Goal: Communication & Community: Answer question/provide support

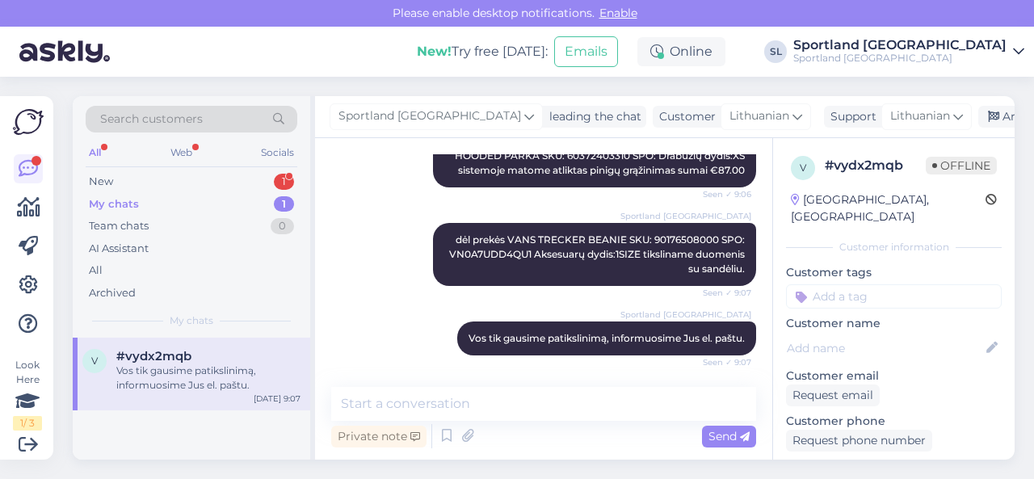
click at [239, 180] on div "New 1" at bounding box center [192, 181] width 212 height 23
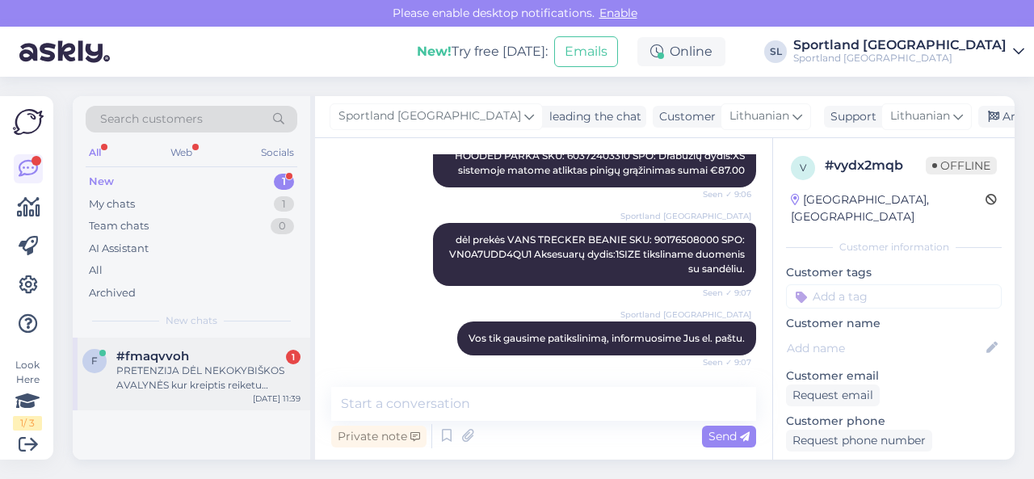
click at [204, 376] on div "PRETENZIJA DĖL NEKOKYBIŠKOS AVALYNĖS kur kreiptis reiketu suplyšus bato vidinei…" at bounding box center [208, 377] width 184 height 29
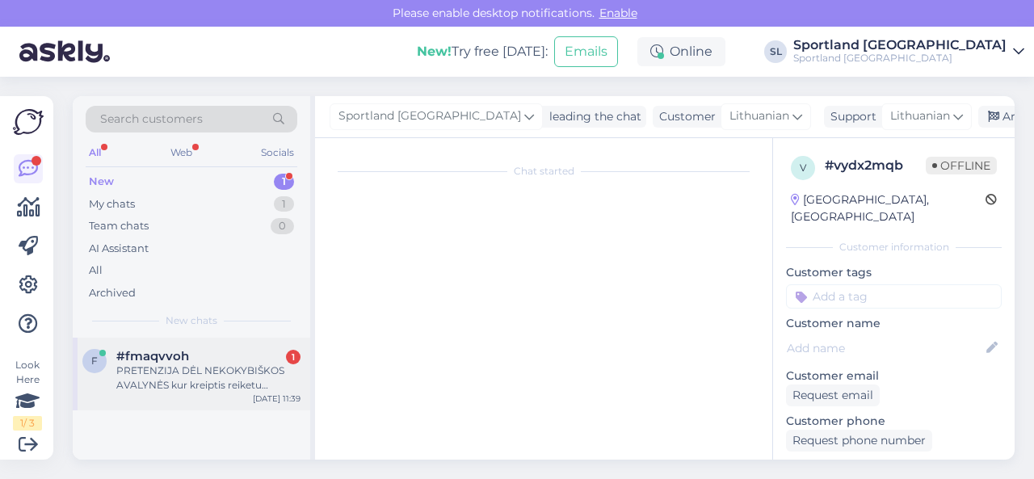
scroll to position [3, 0]
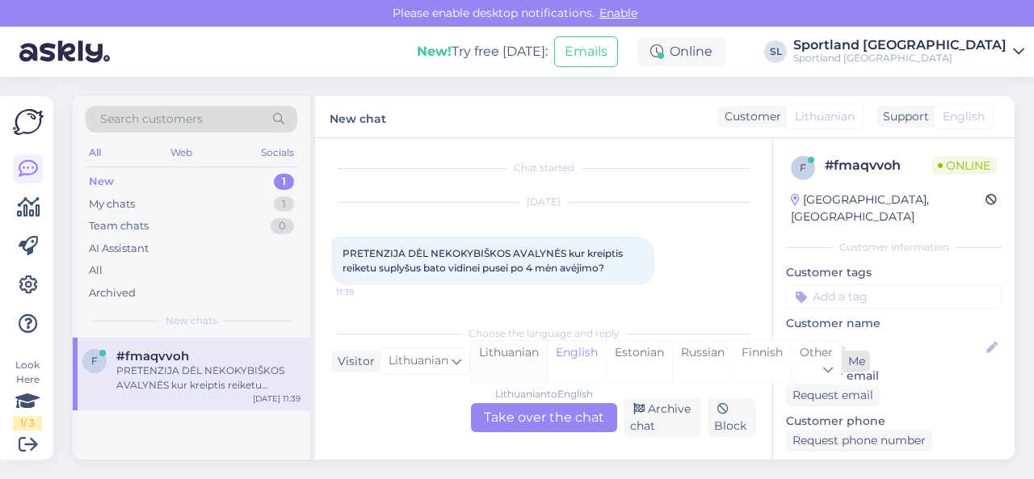
click at [506, 358] on div "Lithuanian" at bounding box center [509, 361] width 76 height 41
click at [517, 416] on div "Lithuanian to Lithuanian Take over the chat" at bounding box center [544, 417] width 146 height 29
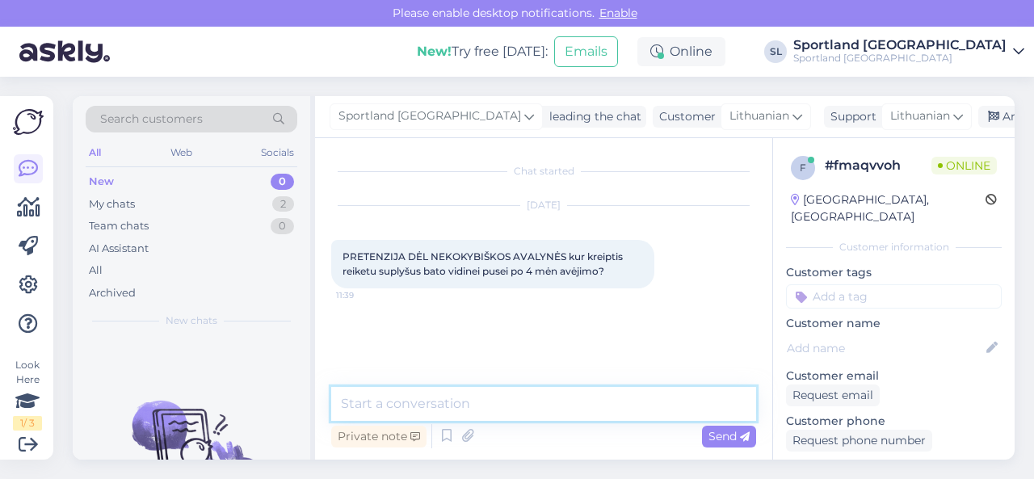
click at [515, 397] on textarea at bounding box center [543, 404] width 425 height 34
type textarea "Sveiki"
click at [396, 408] on textarea at bounding box center [543, 404] width 425 height 34
paste textarea "Jūs turite teisę pateikti prekę gamyklinio broko vertinimui, jeigu nėra praėję …"
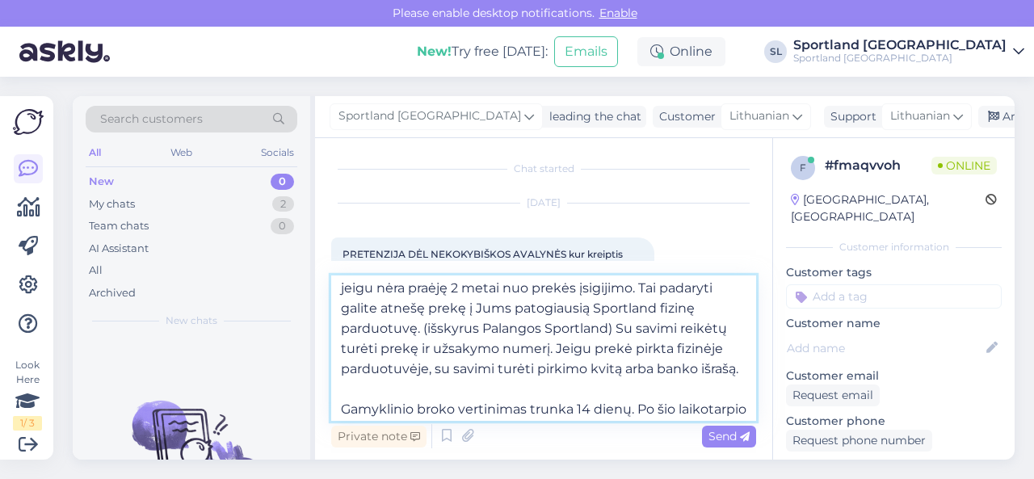
scroll to position [0, 0]
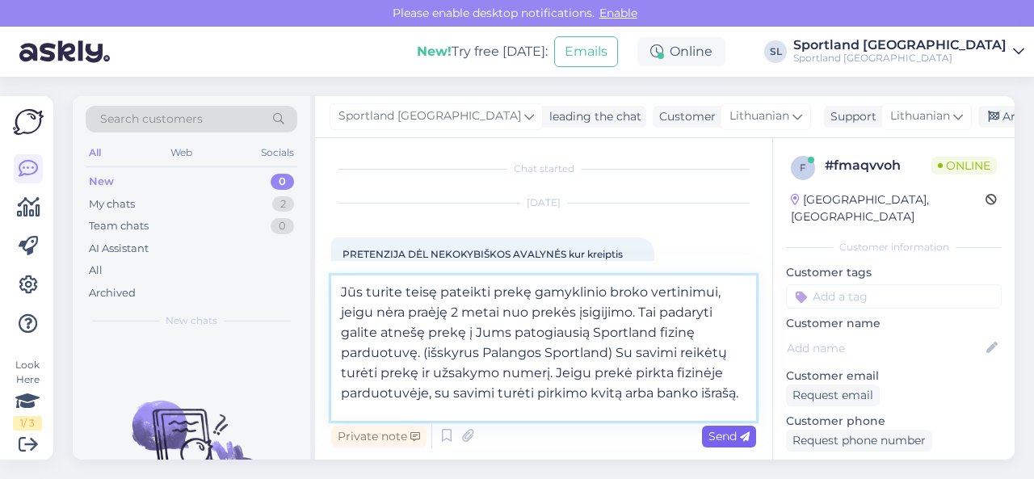
type textarea "Jūs turite teisę pateikti prekę gamyklinio broko vertinimui, jeigu nėra praėję …"
click at [732, 441] on span "Send" at bounding box center [728, 436] width 41 height 15
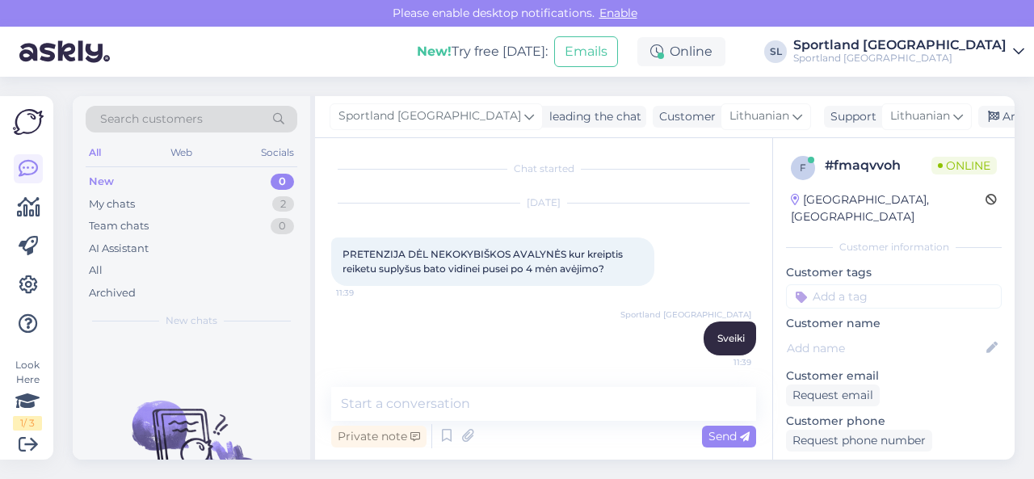
scroll to position [203, 0]
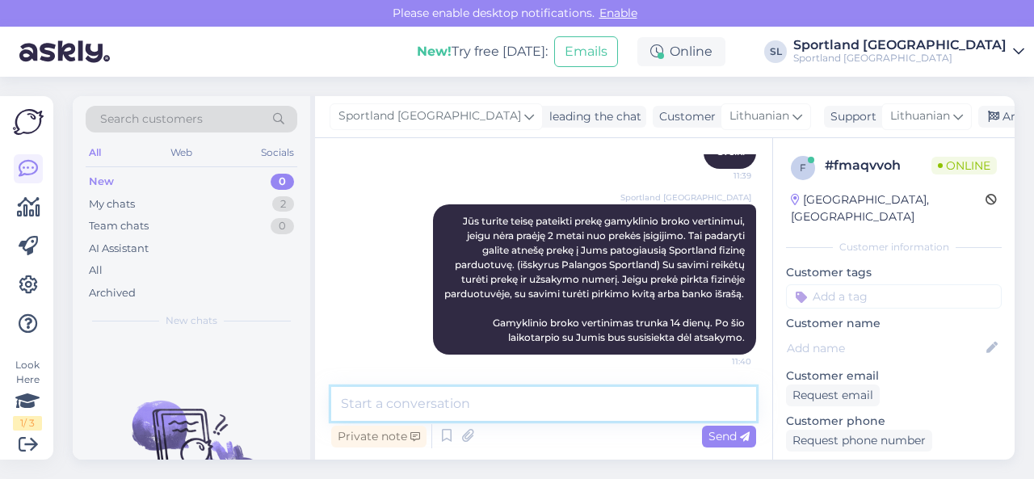
click at [650, 404] on textarea at bounding box center [543, 404] width 425 height 34
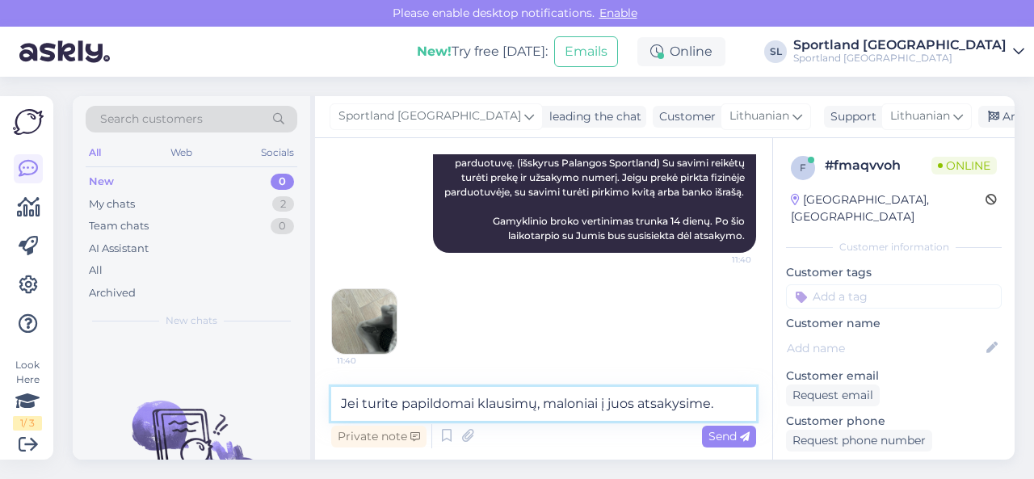
type textarea "Jei turite papildomai klausimų, maloniai į juos atsakysime."
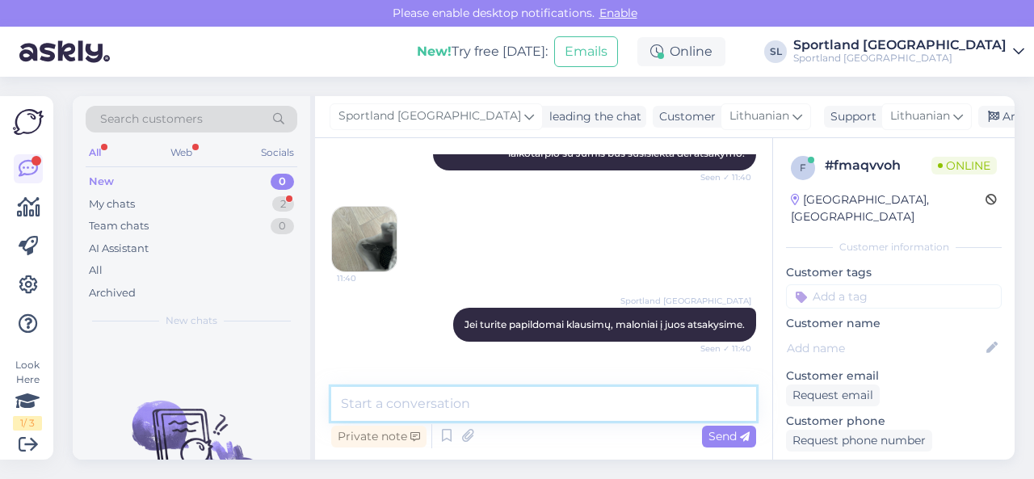
scroll to position [457, 0]
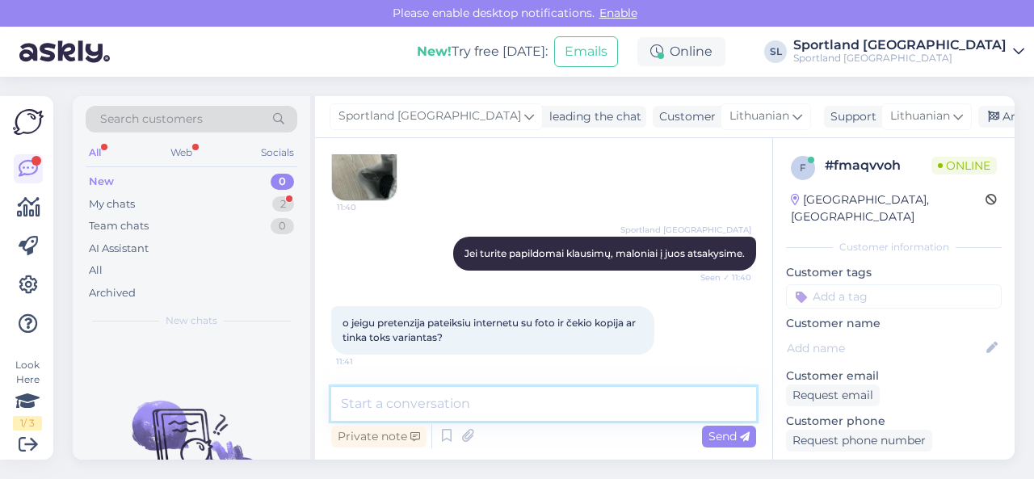
click at [431, 406] on textarea at bounding box center [543, 404] width 425 height 34
click at [442, 396] on textarea at bounding box center [543, 404] width 425 height 34
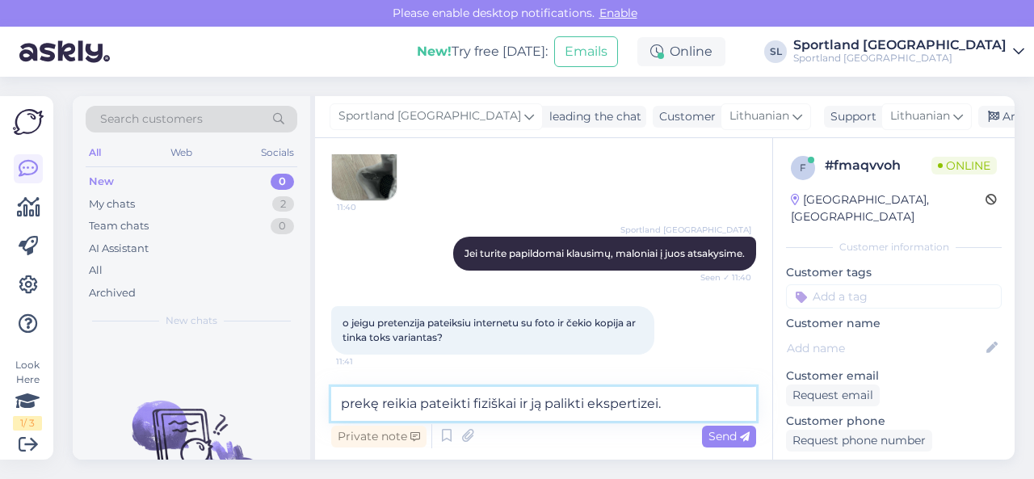
type textarea "prekę reikia pateikti fiziškai ir ją palikti ekspertizei."
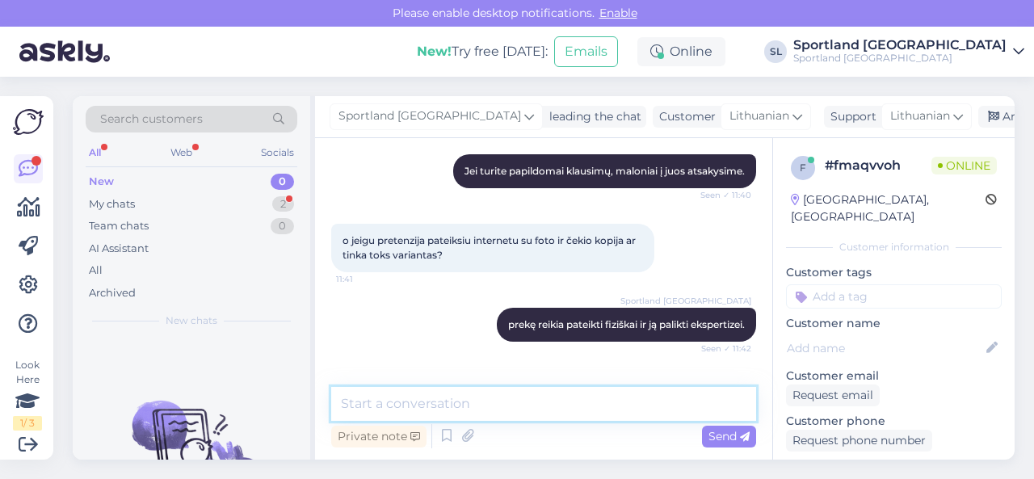
scroll to position [596, 0]
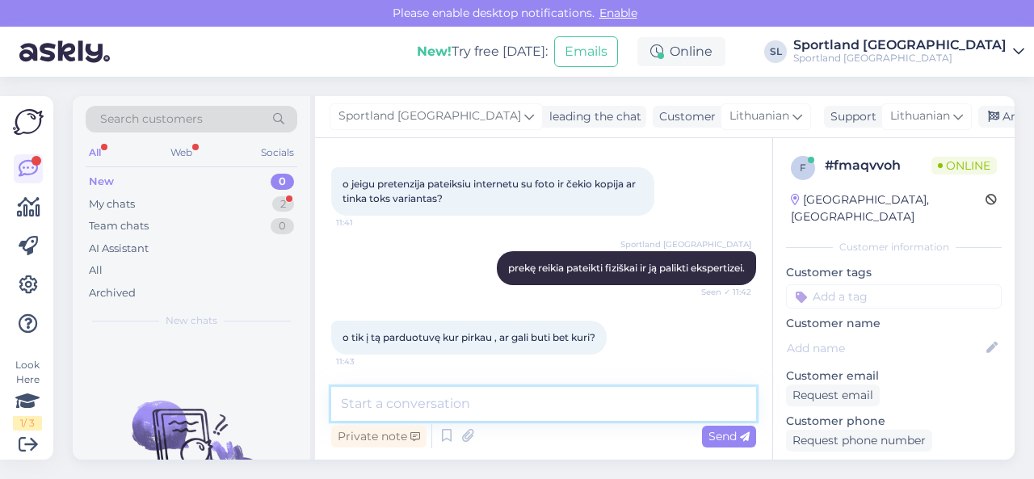
click at [430, 401] on textarea at bounding box center [543, 404] width 425 height 34
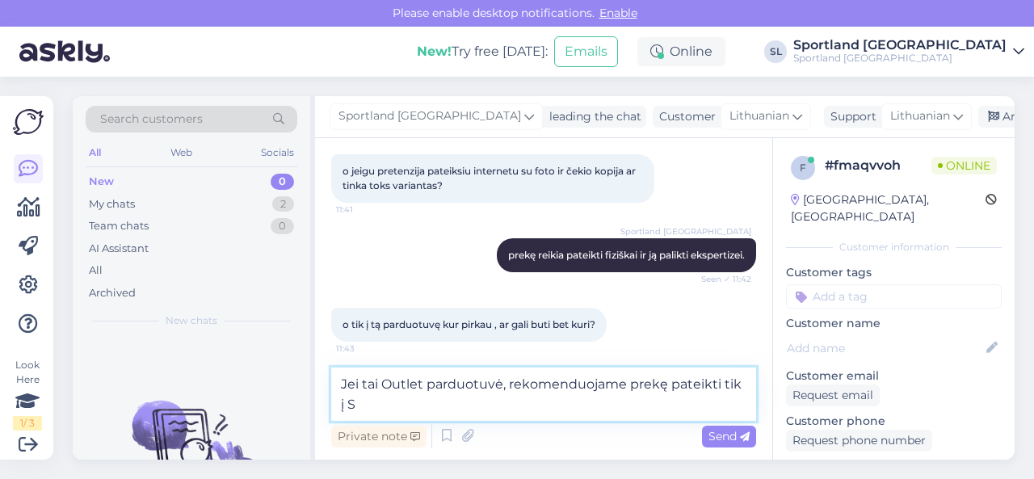
scroll to position [614, 0]
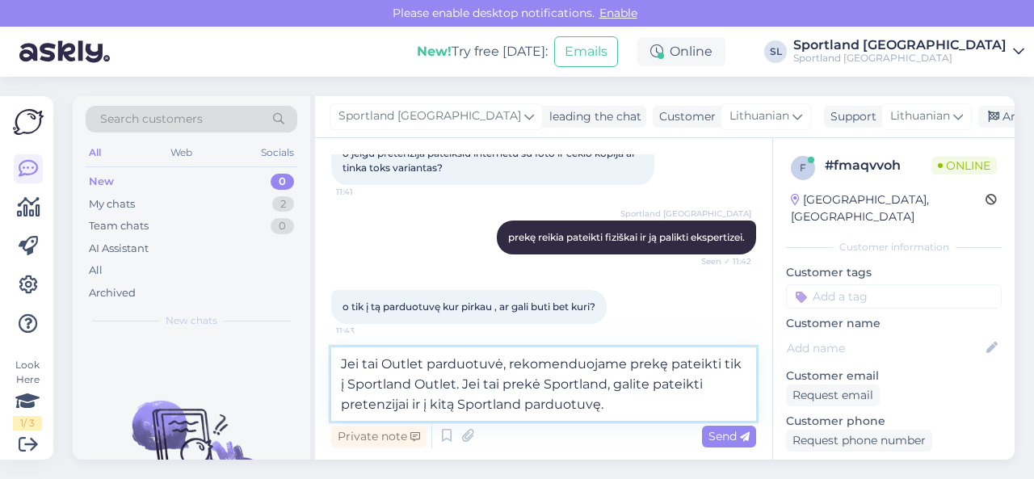
type textarea "Jei tai Outlet parduotuvė, rekomenduojame prekę pateikti tik į Sportland Outlet…"
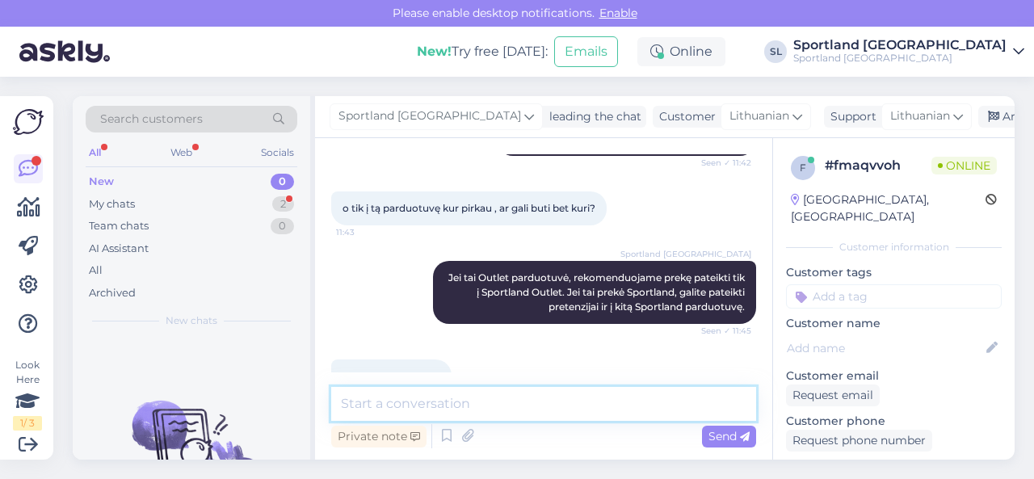
scroll to position [764, 0]
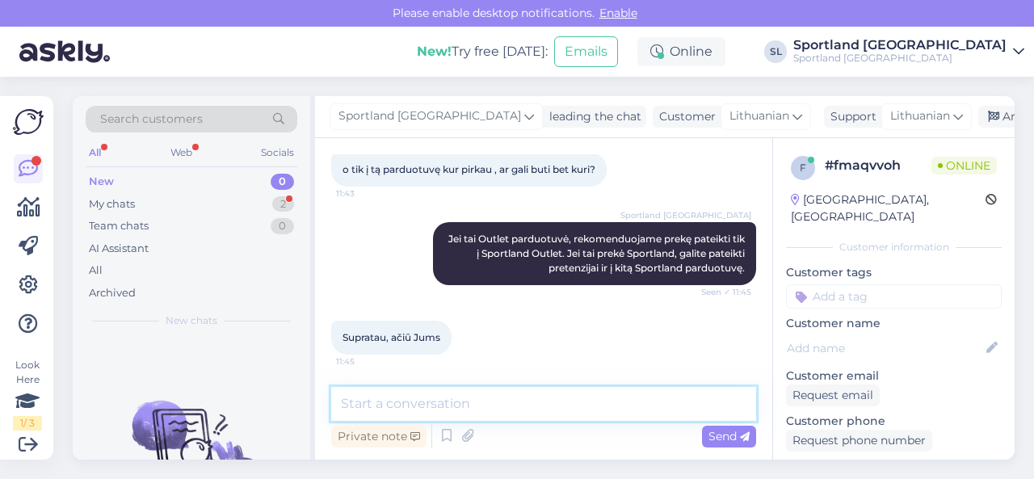
click at [460, 403] on textarea at bounding box center [543, 404] width 425 height 34
type textarea "Dėkojame Jums, jog renkatės SPORTLAND."
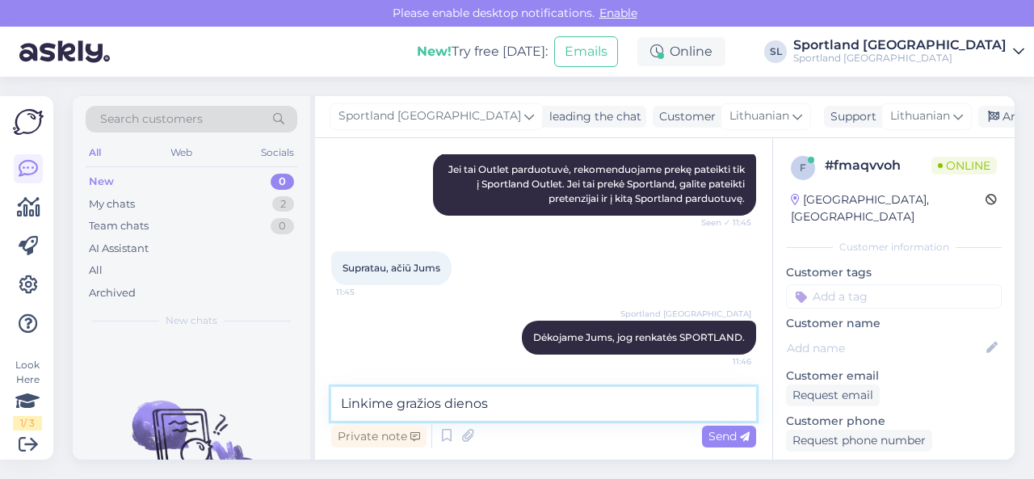
type textarea "Linkime gražios dienos."
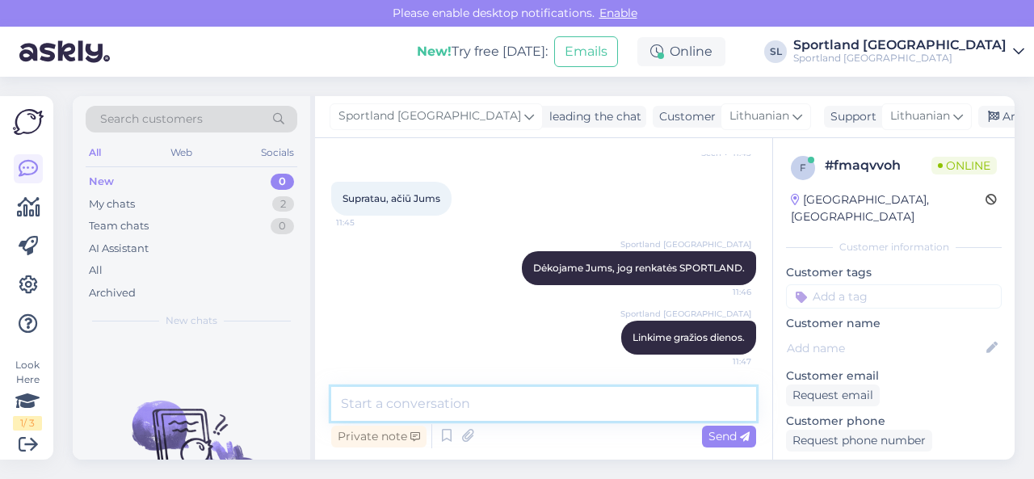
click at [461, 403] on textarea at bounding box center [543, 404] width 425 height 34
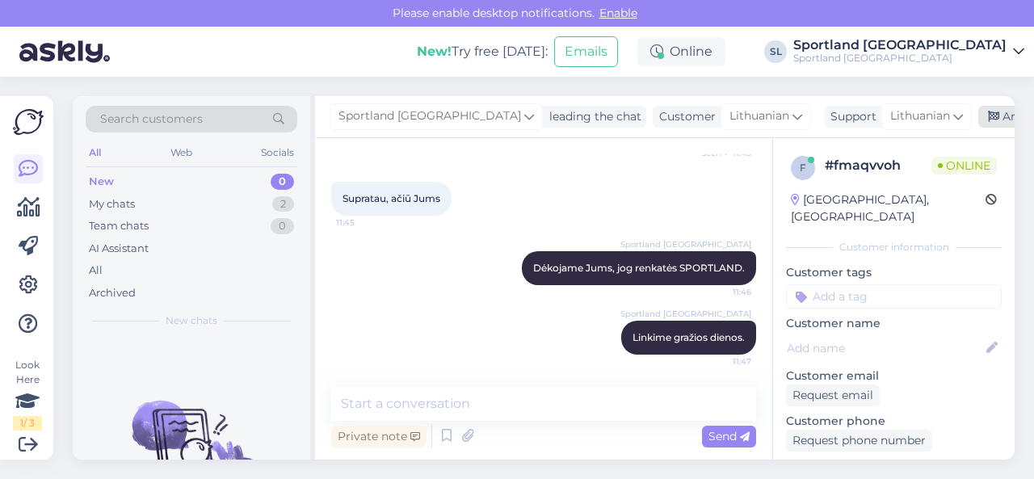
click at [978, 118] on div "Archive chat" at bounding box center [1029, 117] width 102 height 22
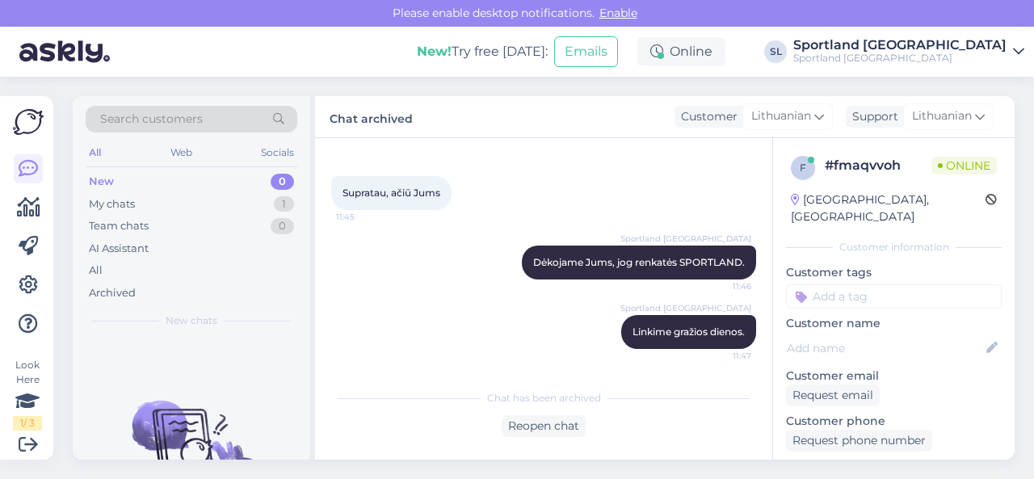
click at [176, 175] on div "New 0" at bounding box center [192, 181] width 212 height 23
